Goal: Find specific page/section: Locate a particular part of the current website

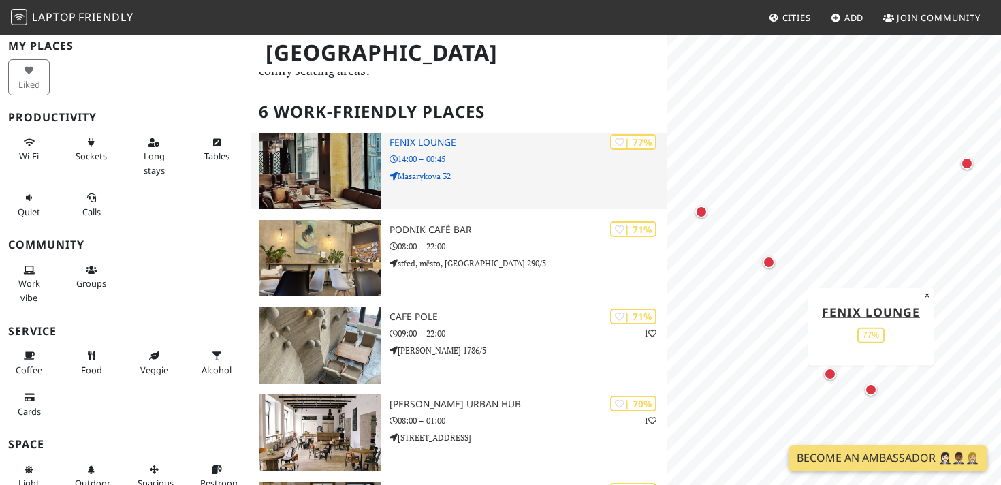
scroll to position [65, 0]
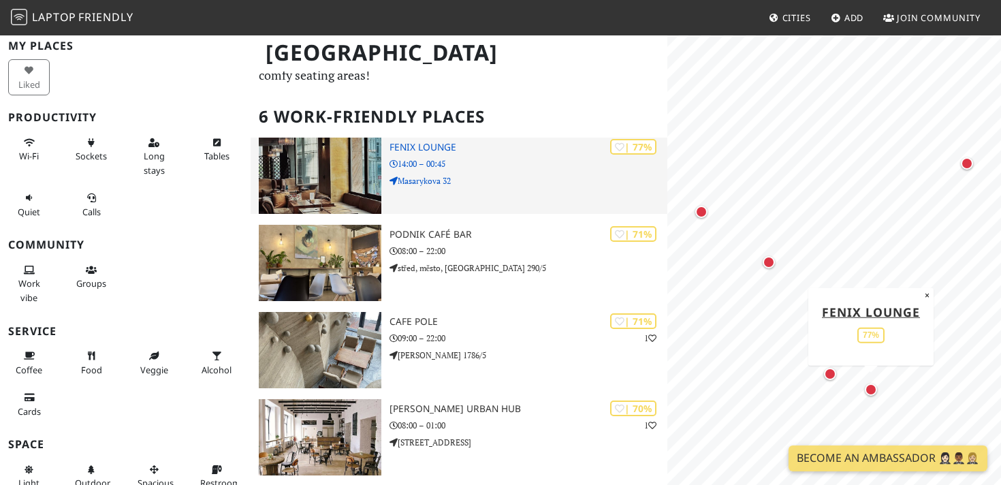
click at [542, 159] on p "14:00 – 00:45" at bounding box center [529, 163] width 278 height 13
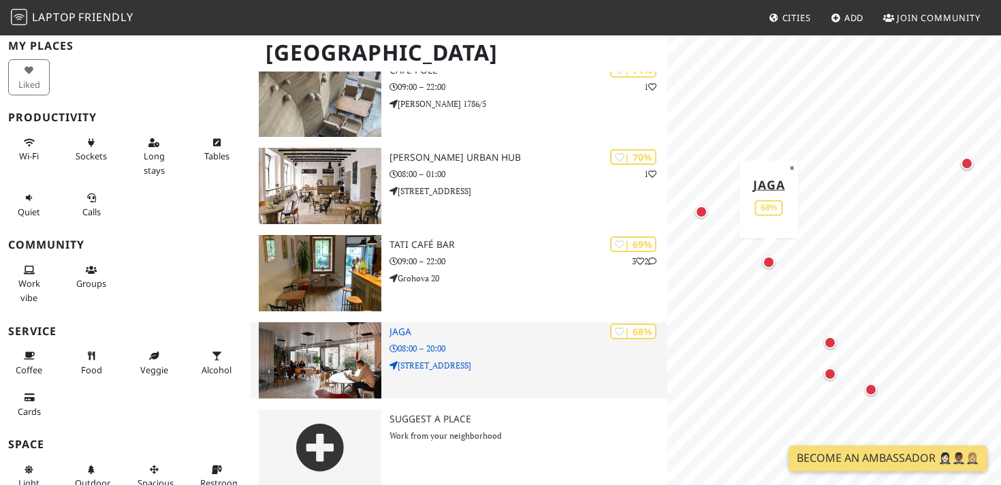
scroll to position [328, 0]
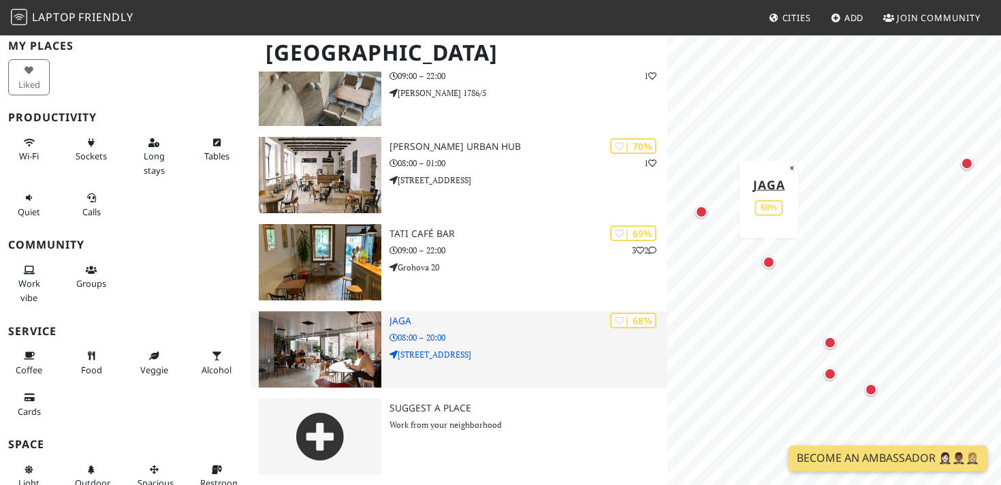
click at [328, 321] on img at bounding box center [320, 349] width 123 height 76
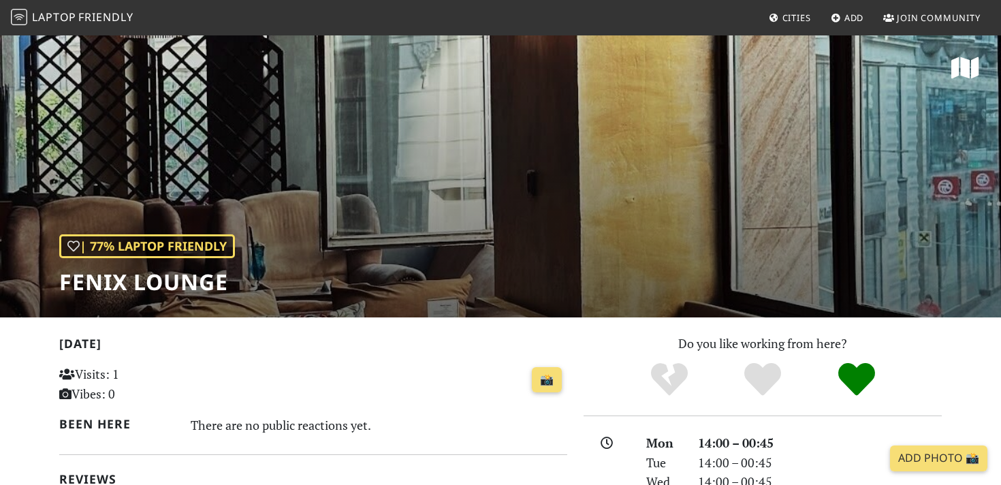
scroll to position [12, 0]
